Goal: Task Accomplishment & Management: Manage account settings

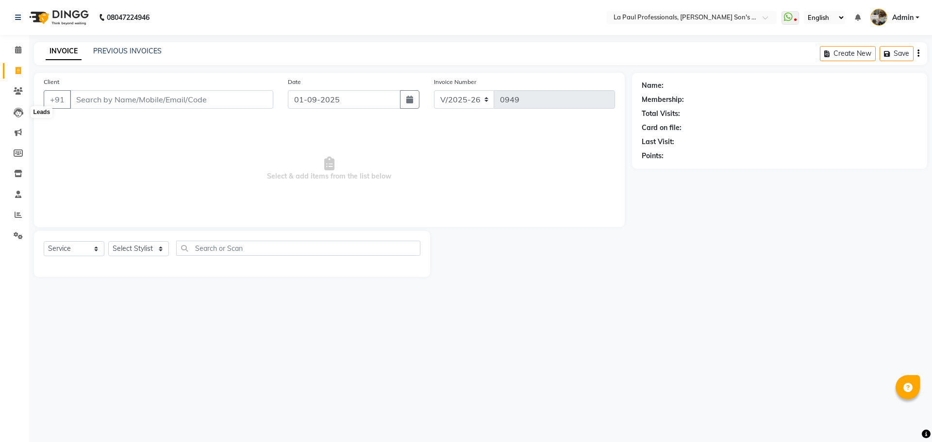
select select "6271"
select select "service"
drag, startPoint x: 19, startPoint y: 90, endPoint x: 28, endPoint y: 89, distance: 9.3
click at [19, 90] on icon at bounding box center [18, 90] width 9 height 7
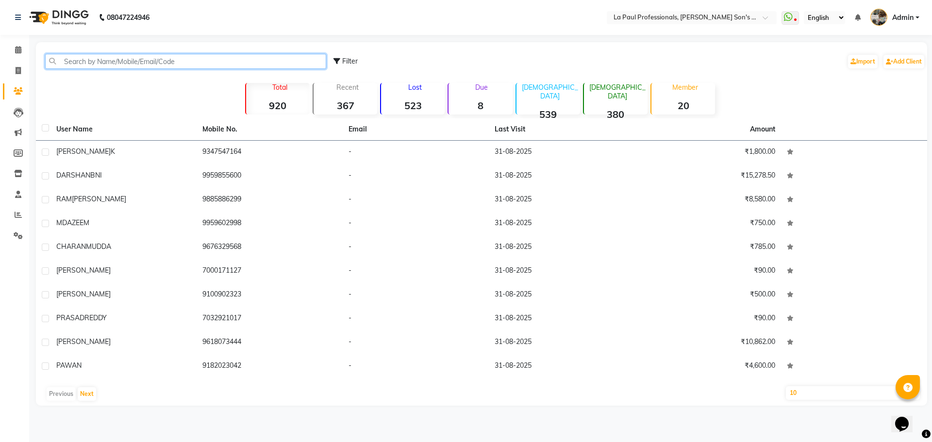
click at [136, 65] on input "text" at bounding box center [185, 61] width 281 height 15
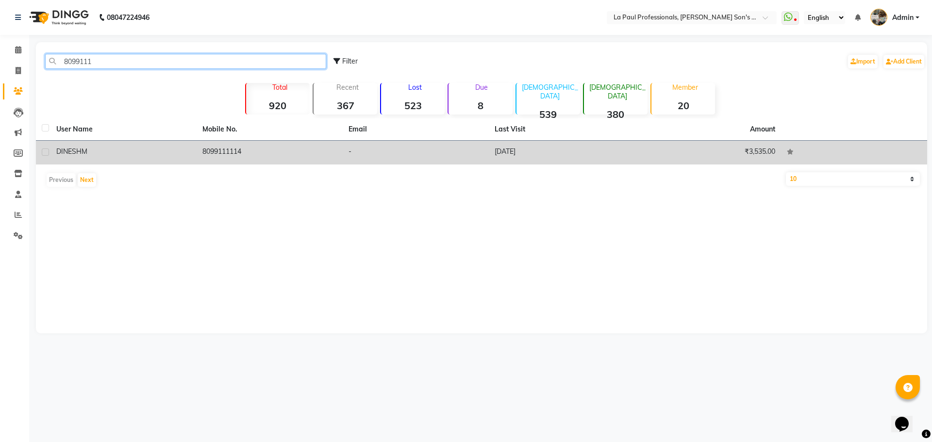
type input "8099111"
click at [288, 153] on td "8099111114" at bounding box center [270, 153] width 146 height 24
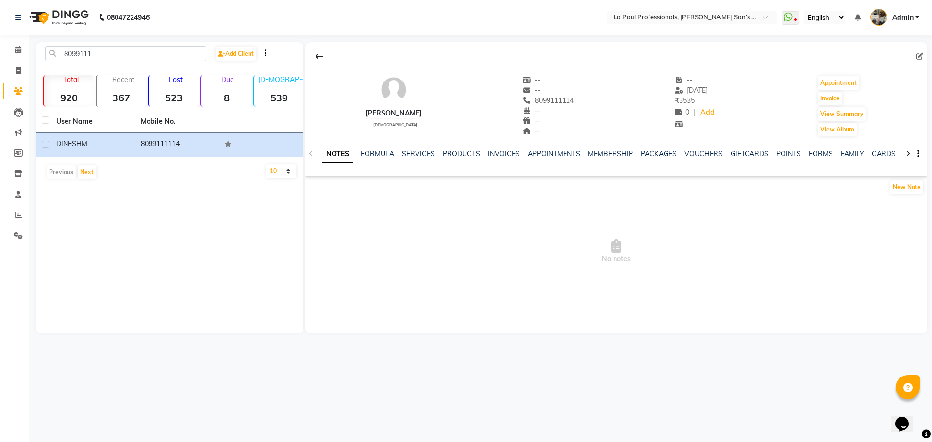
click at [419, 148] on div "NOTES FORMULA SERVICES PRODUCTS INVOICES APPOINTMENTS MEMBERSHIP PACKAGES VOUCH…" at bounding box center [616, 154] width 622 height 34
click at [417, 153] on link "SERVICES" at bounding box center [418, 154] width 33 height 9
